Goal: Check status: Check status

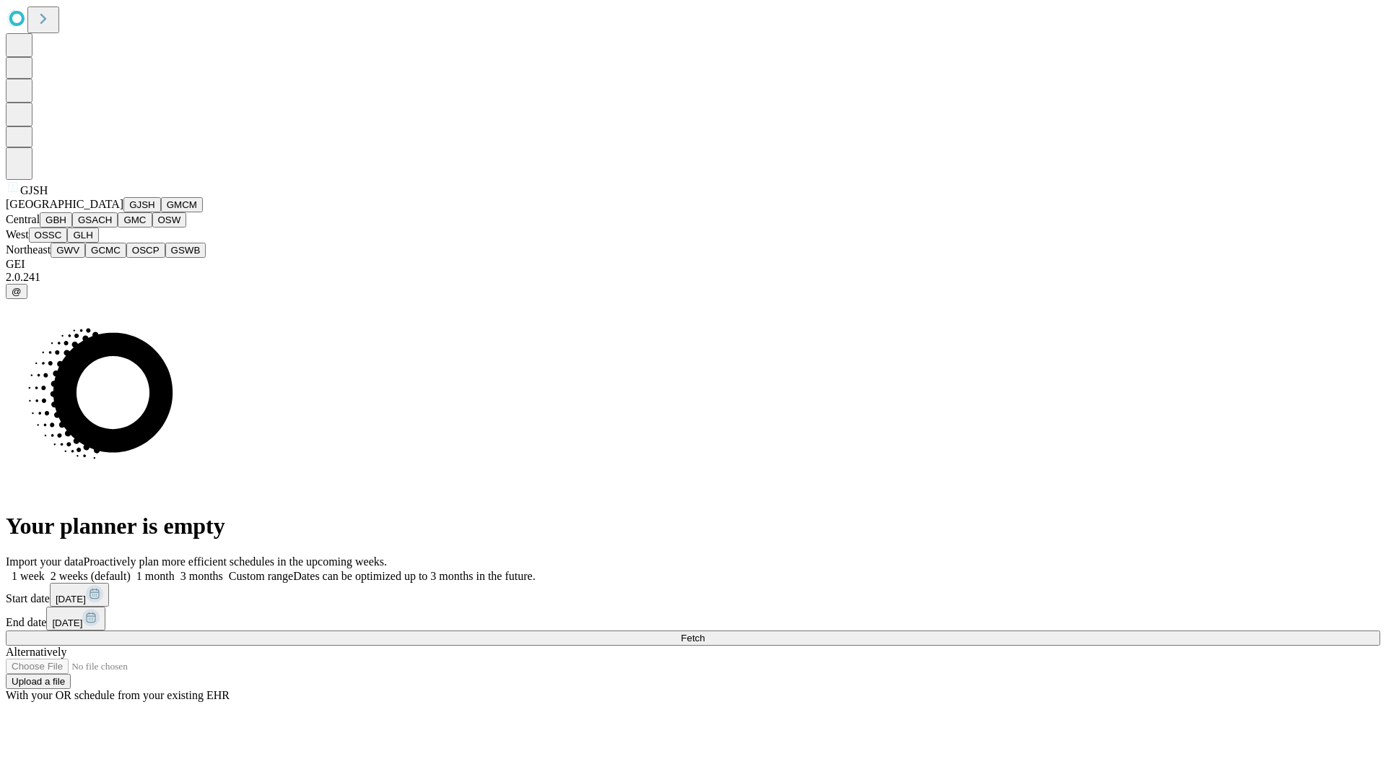
click at [123, 212] on button "GJSH" at bounding box center [142, 204] width 38 height 15
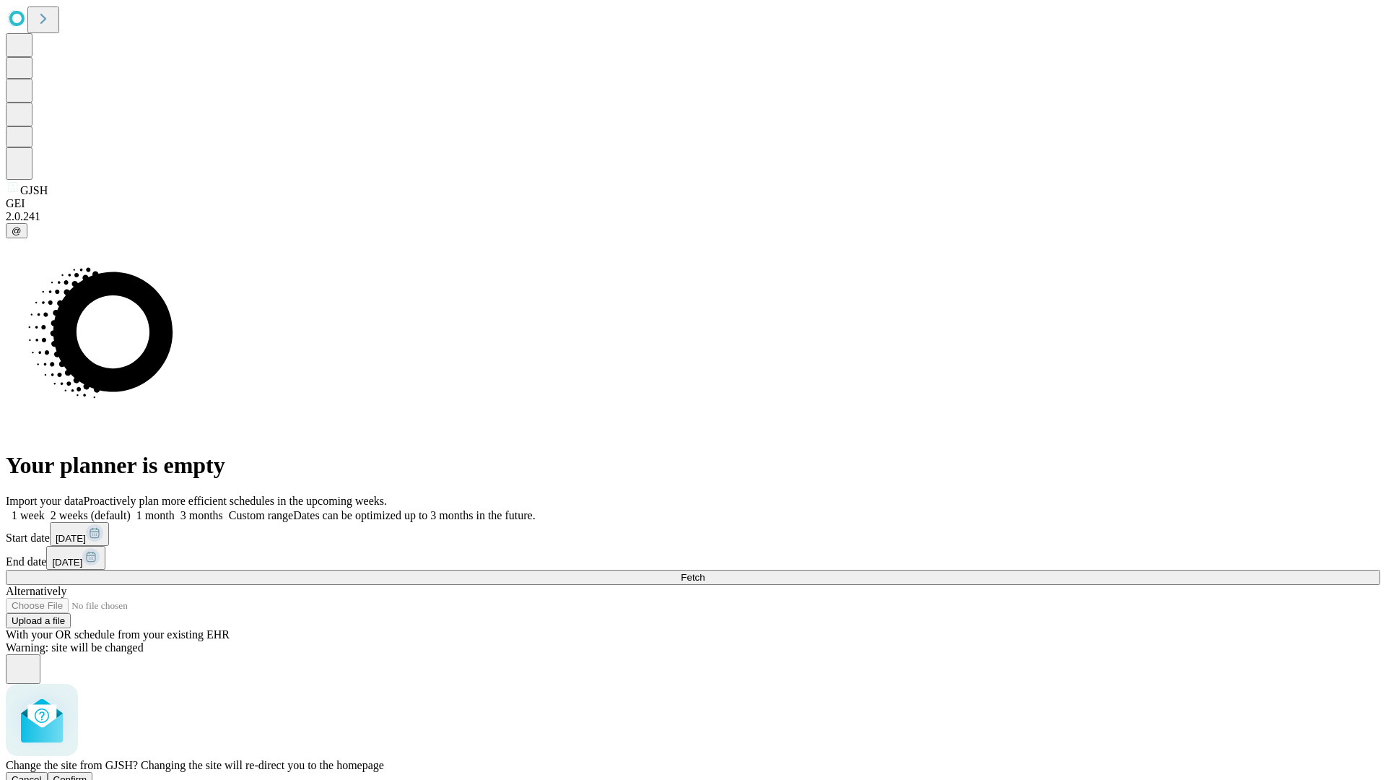
click at [87, 774] on span "Confirm" at bounding box center [70, 779] width 34 height 11
click at [131, 509] on label "2 weeks (default)" at bounding box center [88, 515] width 86 height 12
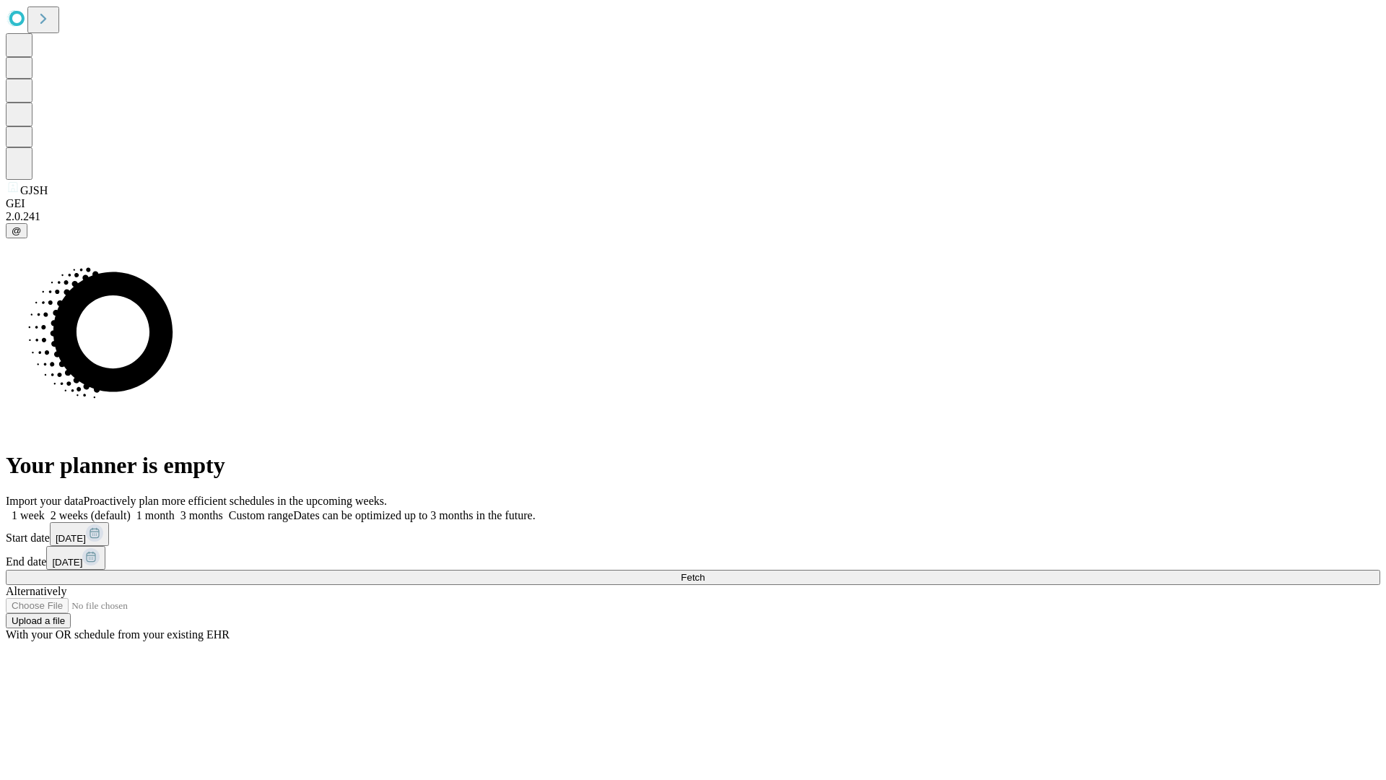
click at [705, 572] on span "Fetch" at bounding box center [693, 577] width 24 height 11
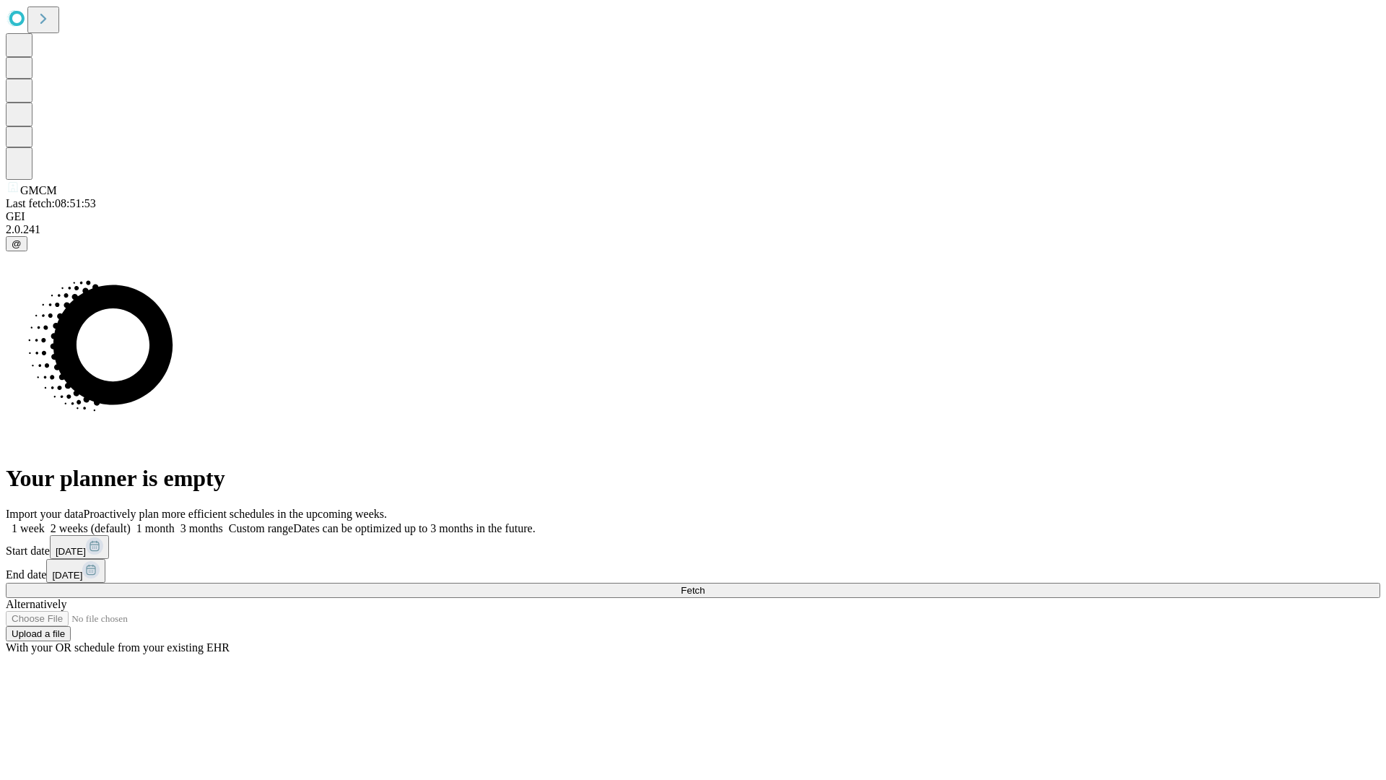
click at [131, 522] on label "2 weeks (default)" at bounding box center [88, 528] width 86 height 12
click at [705, 585] on span "Fetch" at bounding box center [693, 590] width 24 height 11
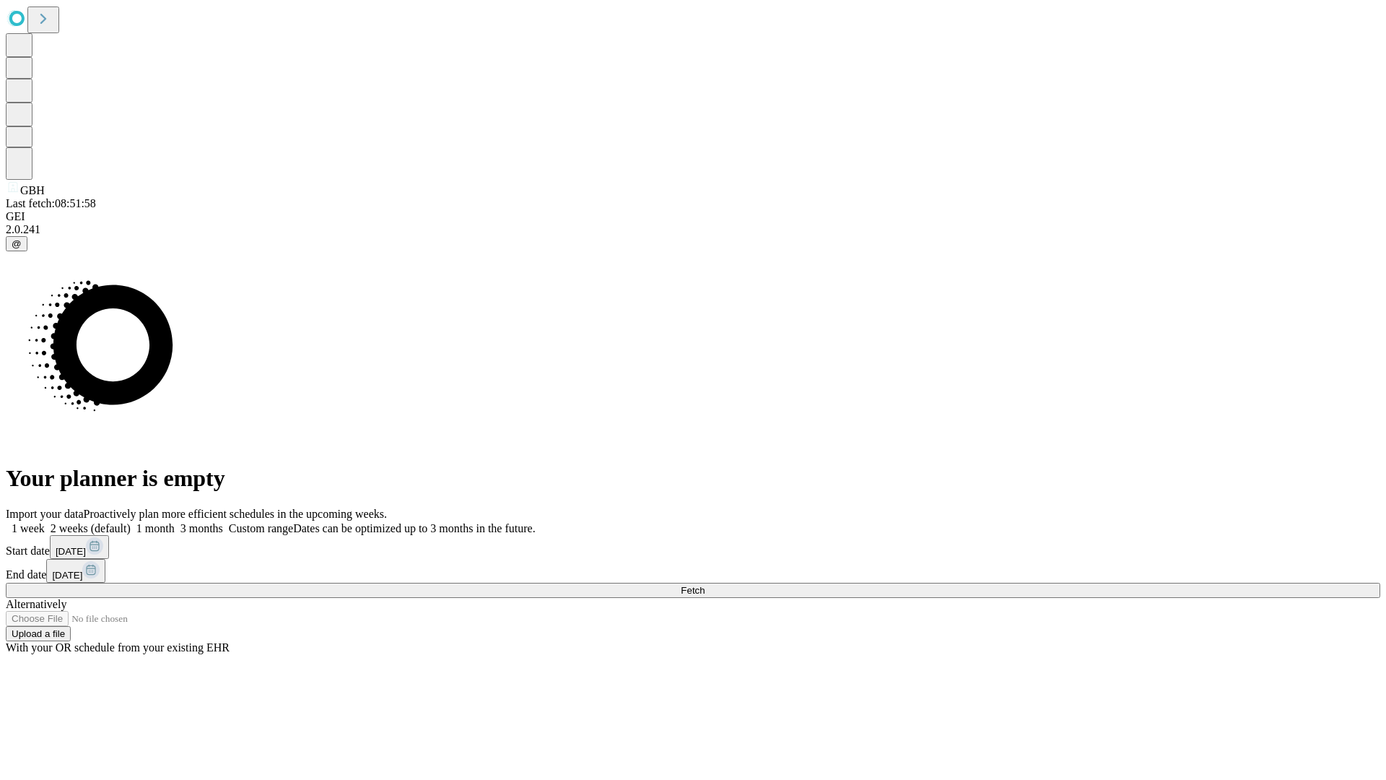
click at [131, 522] on label "2 weeks (default)" at bounding box center [88, 528] width 86 height 12
click at [705, 585] on span "Fetch" at bounding box center [693, 590] width 24 height 11
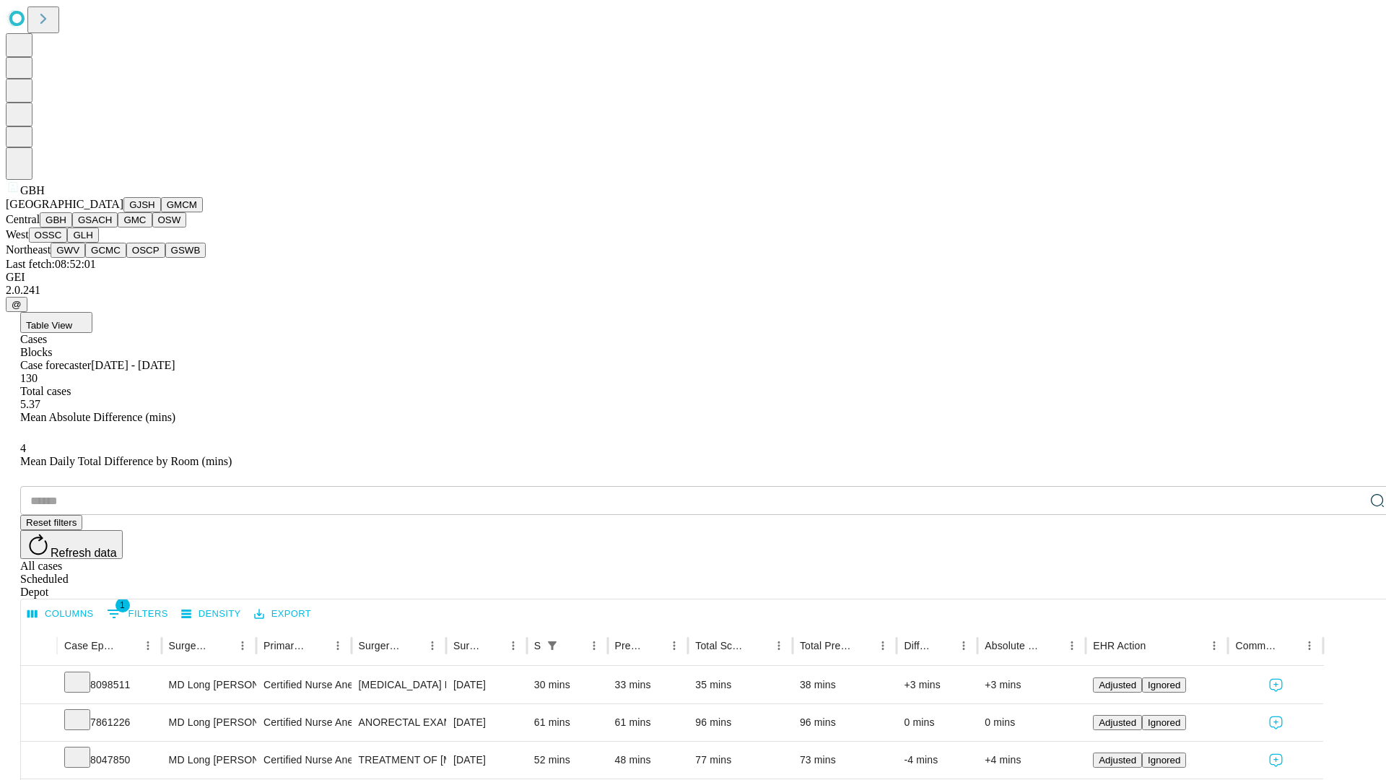
click at [112, 227] on button "GSACH" at bounding box center [94, 219] width 45 height 15
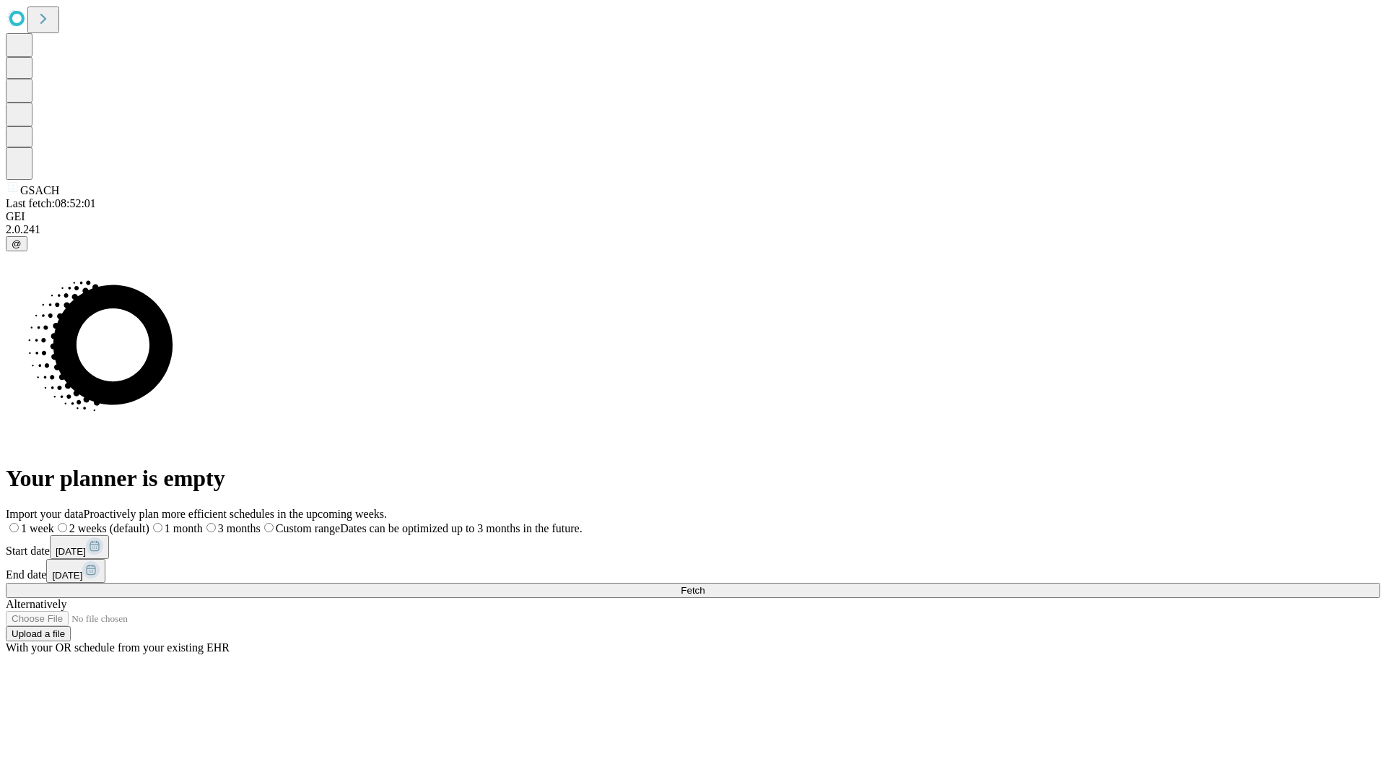
click at [149, 522] on label "2 weeks (default)" at bounding box center [101, 528] width 95 height 12
click at [705, 585] on span "Fetch" at bounding box center [693, 590] width 24 height 11
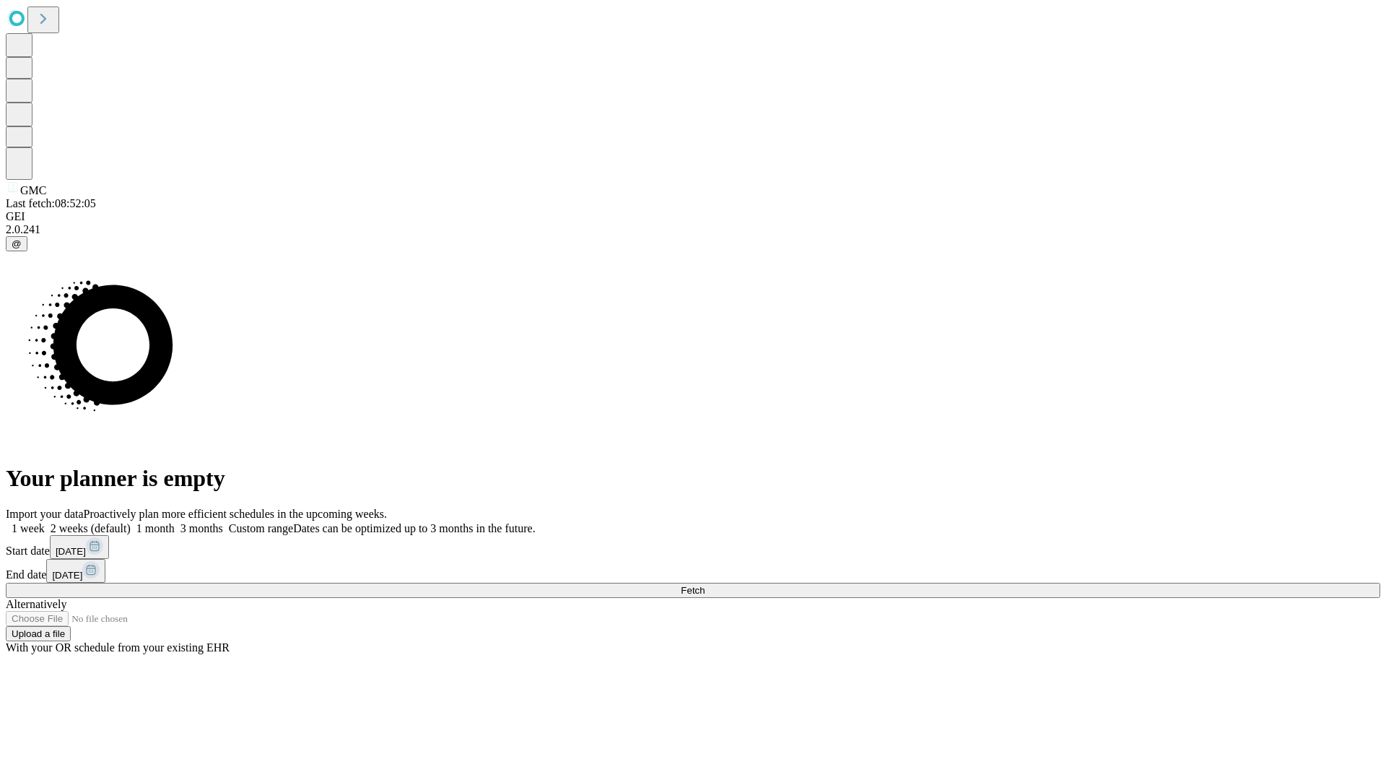
click at [705, 585] on span "Fetch" at bounding box center [693, 590] width 24 height 11
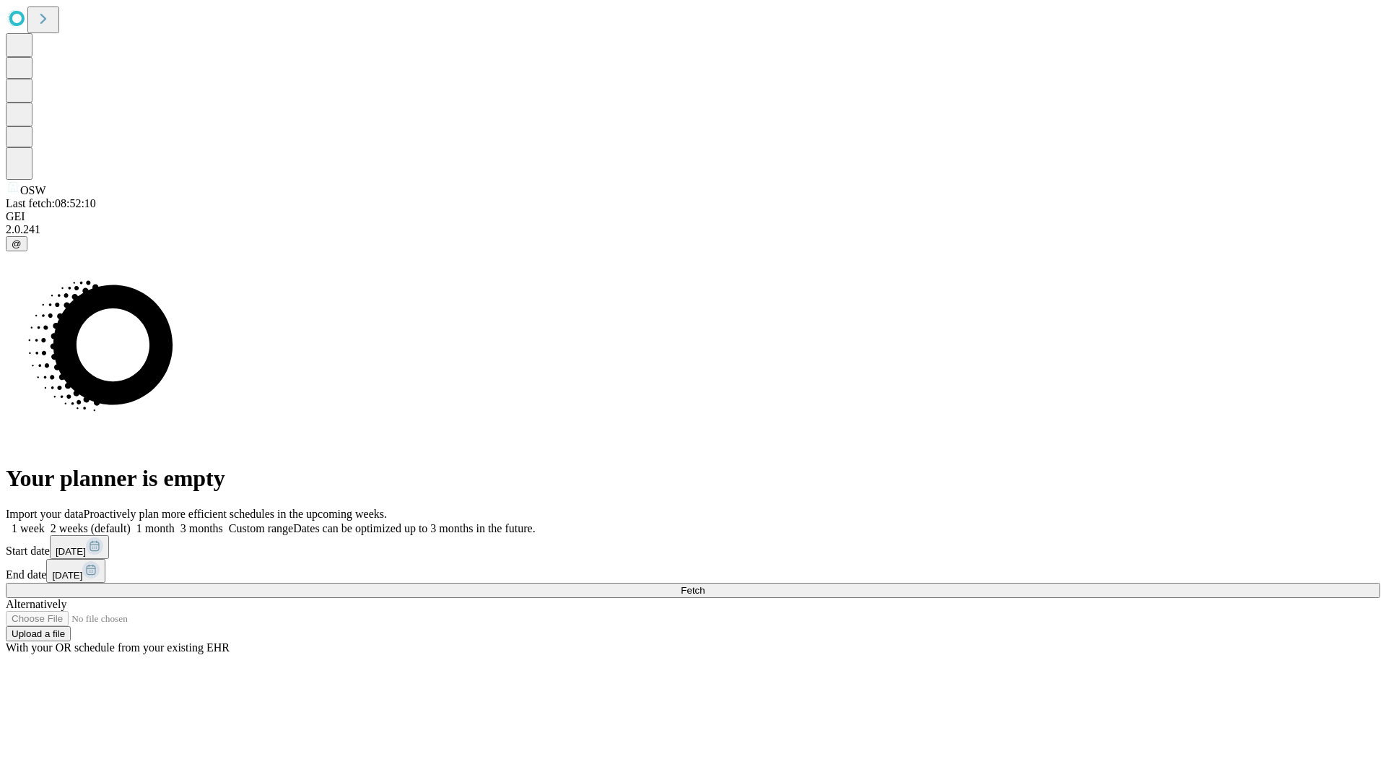
click at [131, 522] on label "2 weeks (default)" at bounding box center [88, 528] width 86 height 12
click at [705, 585] on span "Fetch" at bounding box center [693, 590] width 24 height 11
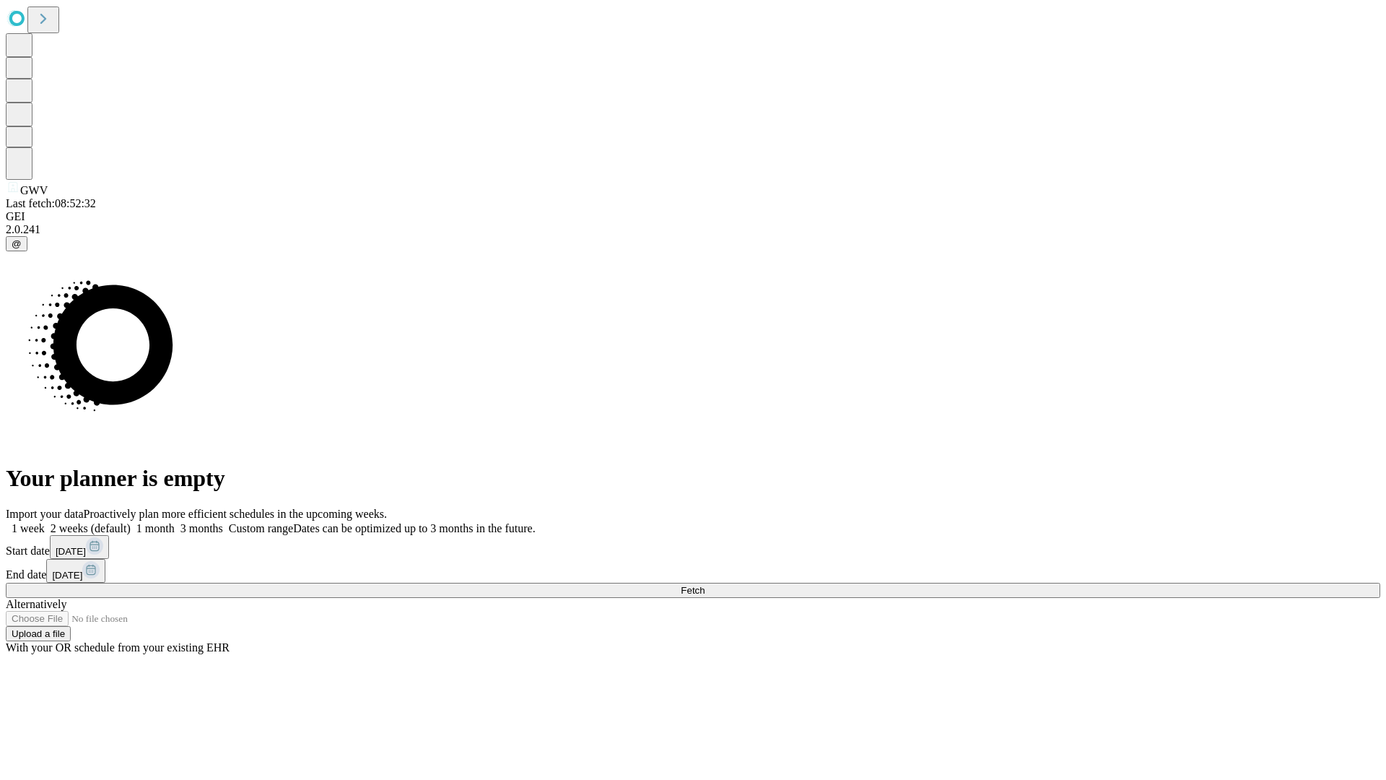
click at [131, 522] on label "2 weeks (default)" at bounding box center [88, 528] width 86 height 12
click at [705, 585] on span "Fetch" at bounding box center [693, 590] width 24 height 11
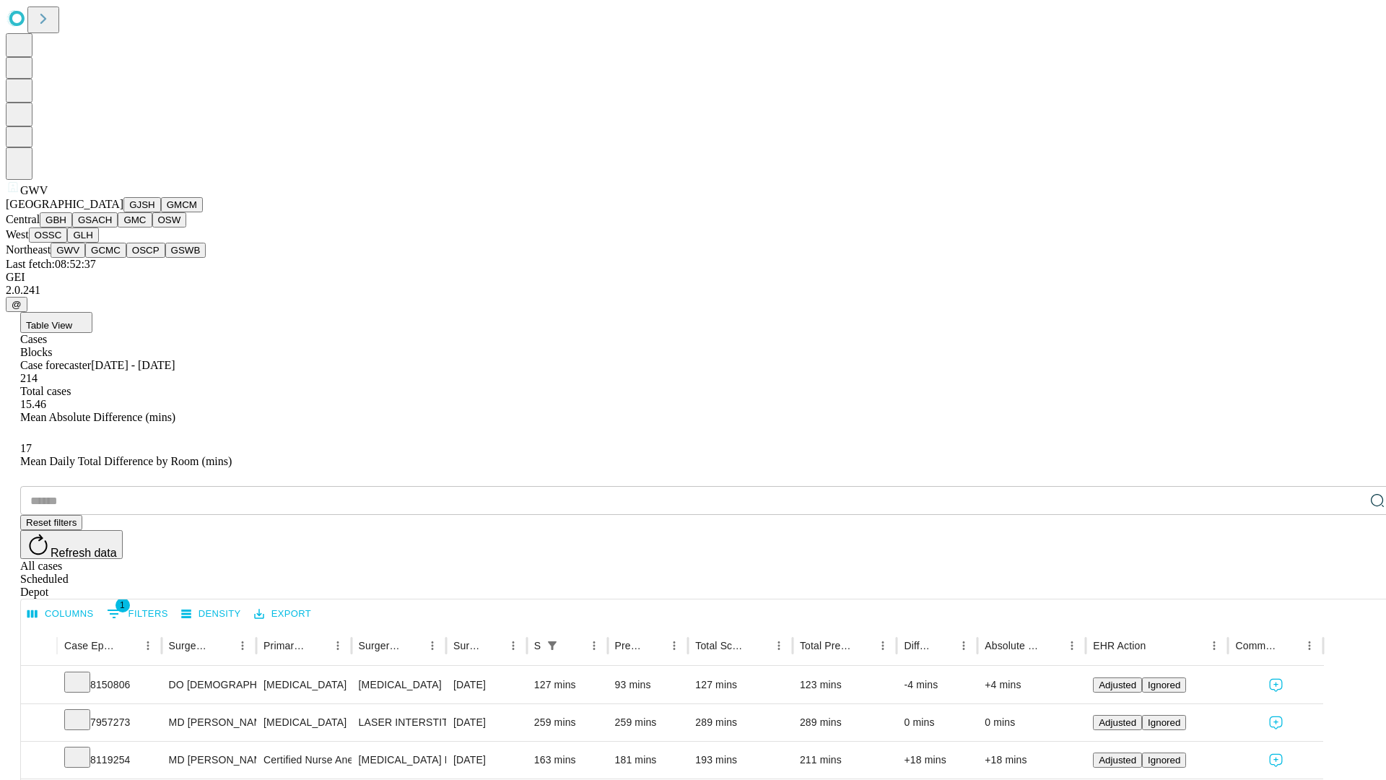
click at [112, 258] on button "GCMC" at bounding box center [105, 250] width 41 height 15
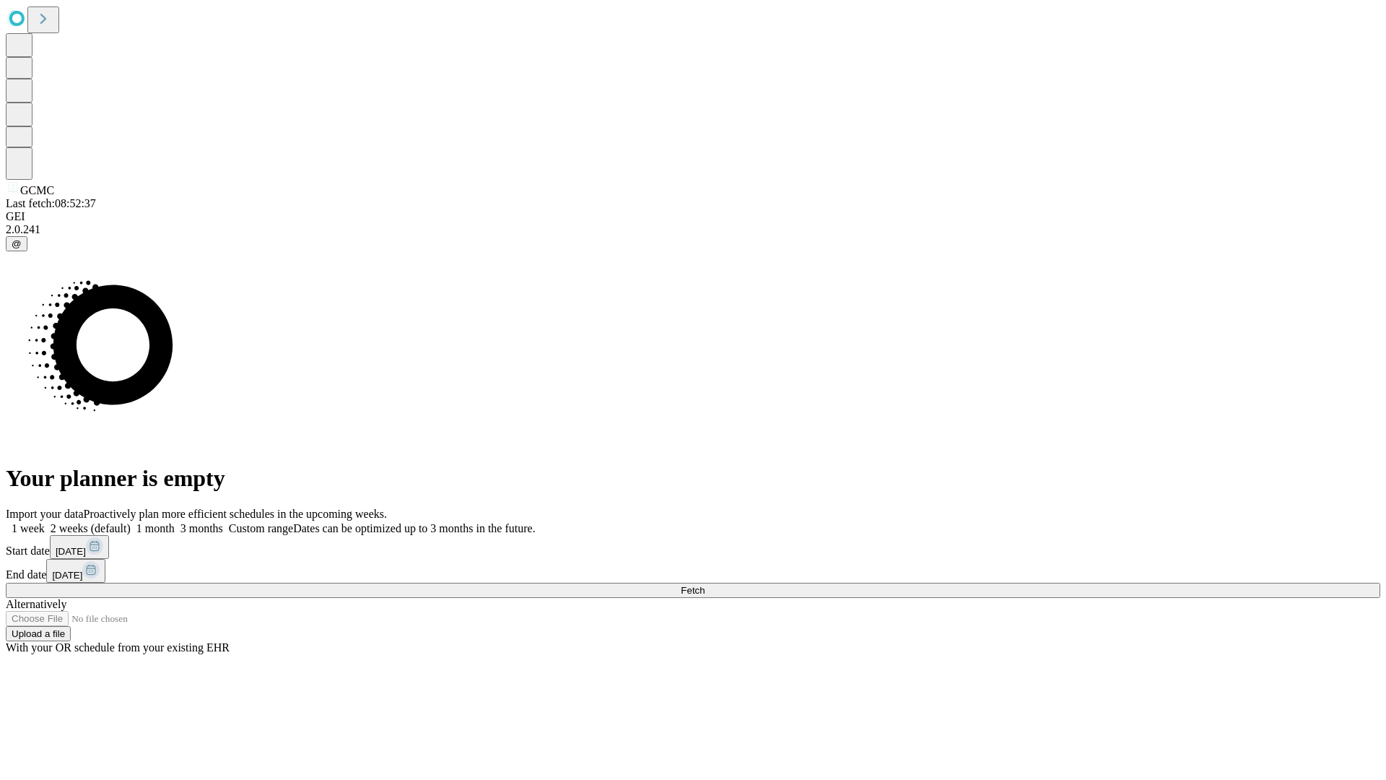
click at [131, 522] on label "2 weeks (default)" at bounding box center [88, 528] width 86 height 12
click at [705, 585] on span "Fetch" at bounding box center [693, 590] width 24 height 11
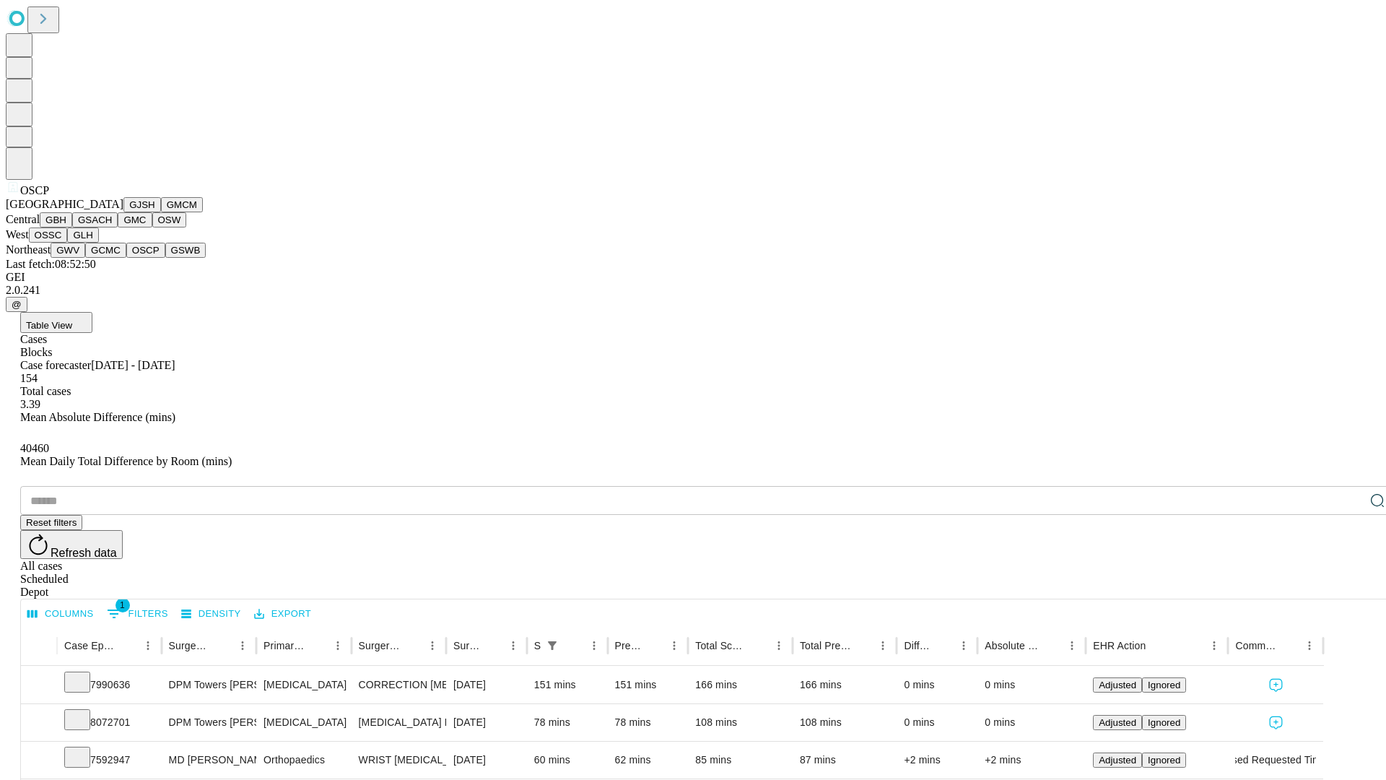
click at [165, 258] on button "GSWB" at bounding box center [185, 250] width 41 height 15
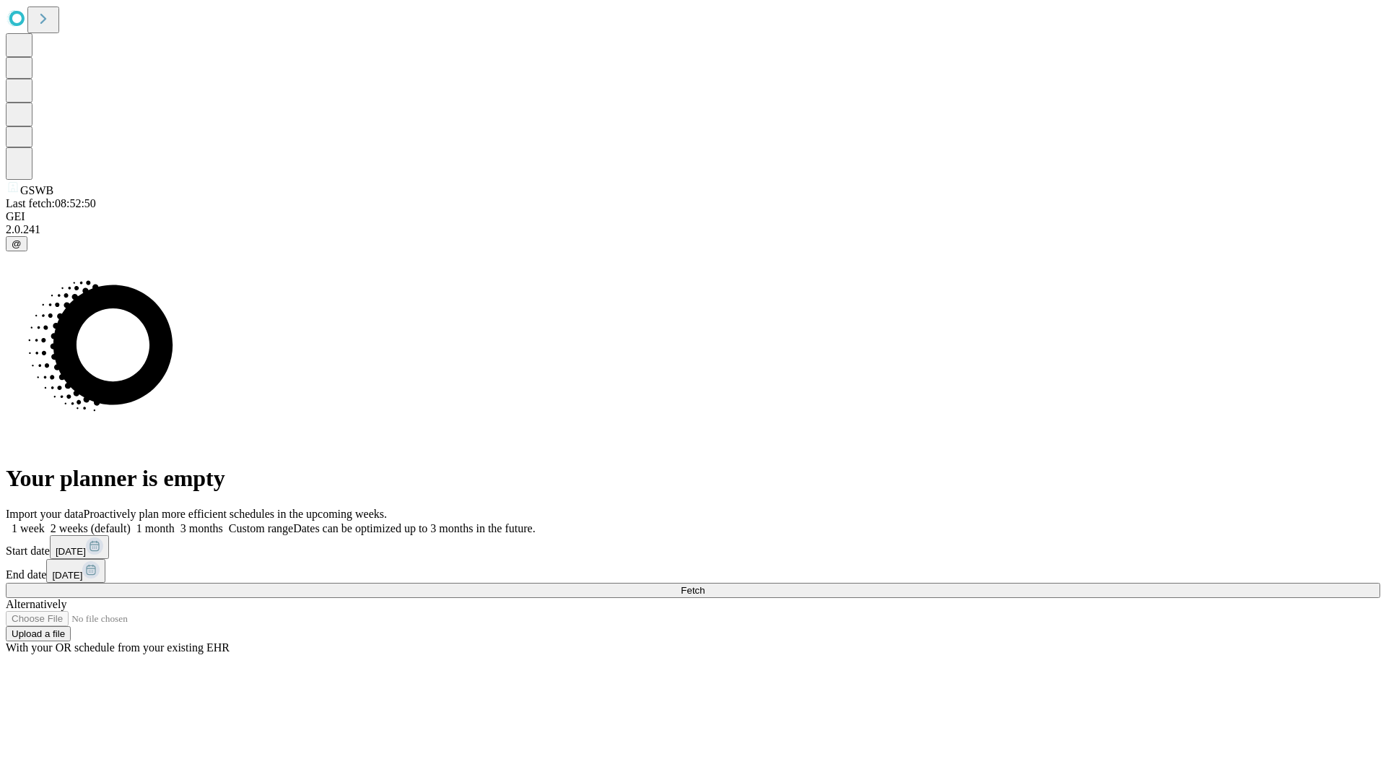
click at [131, 522] on label "2 weeks (default)" at bounding box center [88, 528] width 86 height 12
click at [705, 585] on span "Fetch" at bounding box center [693, 590] width 24 height 11
